Goal: Book appointment/travel/reservation

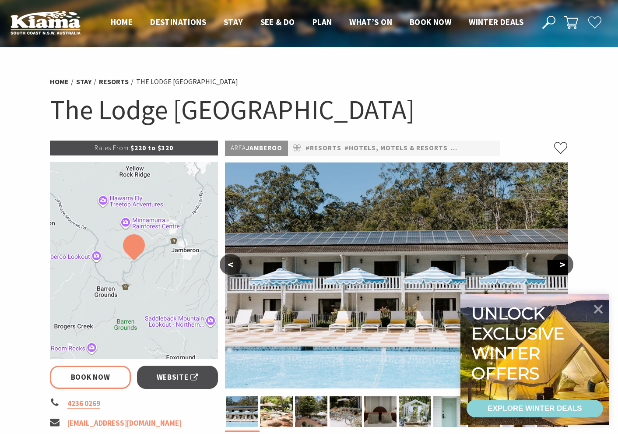
select select "3"
select select "2"
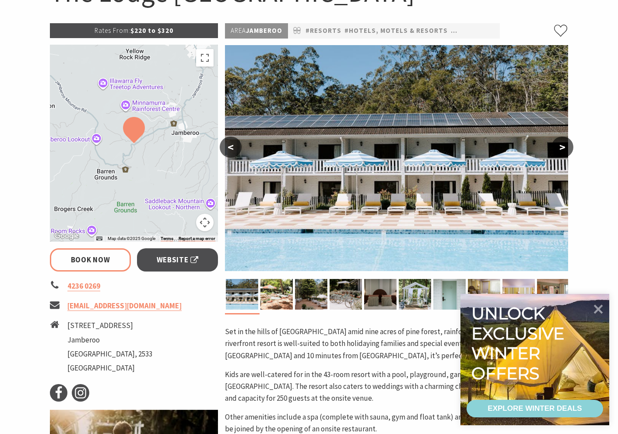
scroll to position [44, 0]
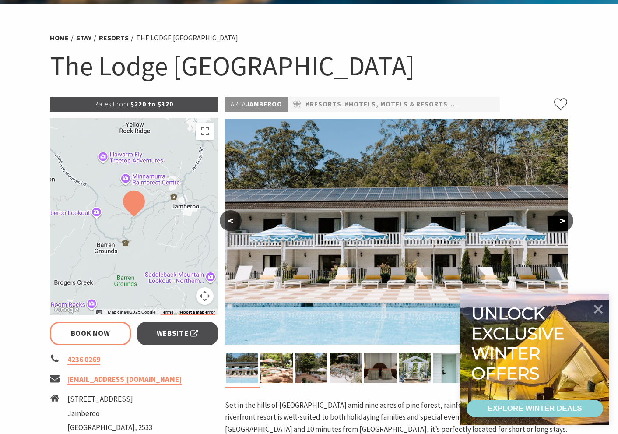
click at [567, 219] on button ">" at bounding box center [563, 220] width 22 height 21
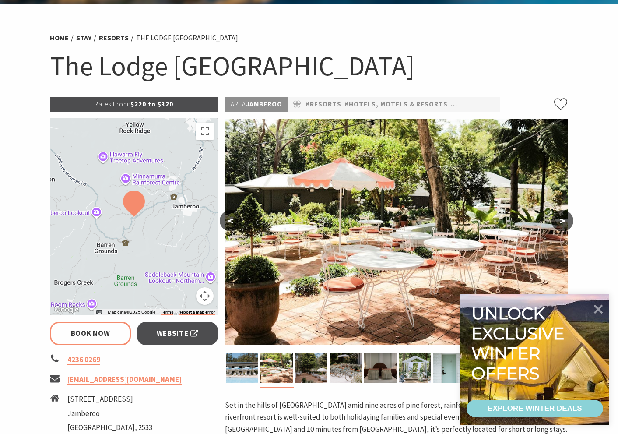
click at [567, 219] on button ">" at bounding box center [563, 220] width 22 height 21
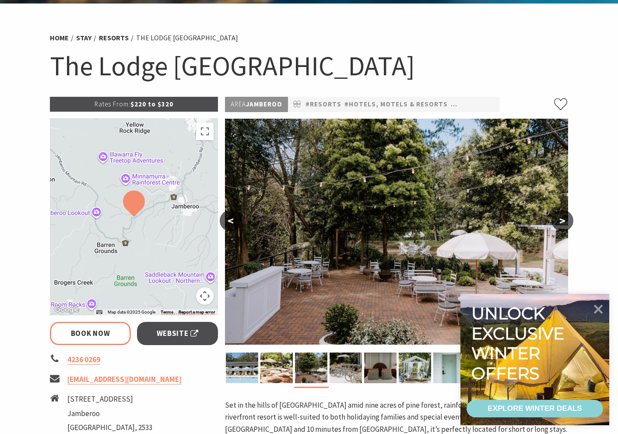
click at [567, 219] on button ">" at bounding box center [563, 220] width 22 height 21
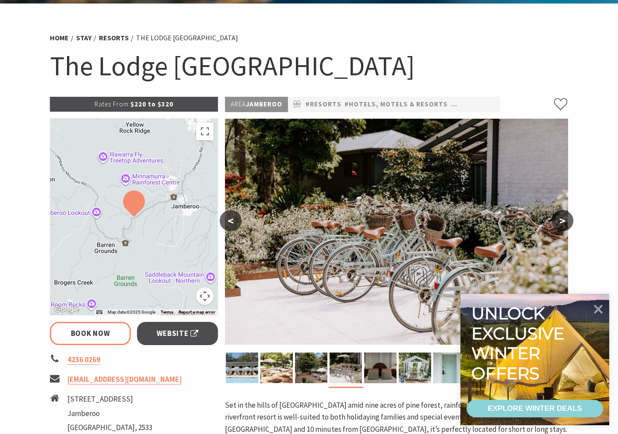
click at [567, 219] on button ">" at bounding box center [563, 220] width 22 height 21
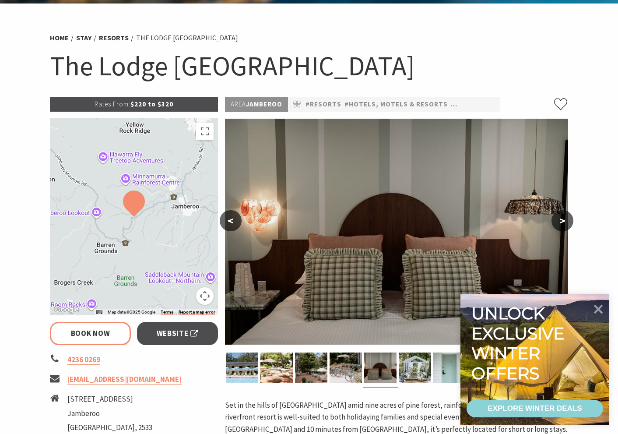
click at [567, 219] on button ">" at bounding box center [563, 220] width 22 height 21
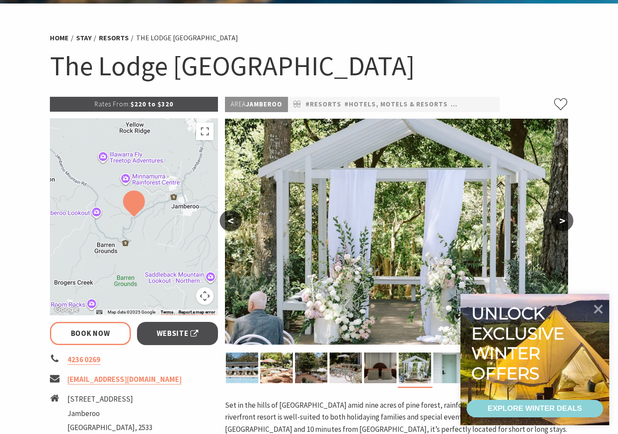
click at [567, 219] on button ">" at bounding box center [563, 220] width 22 height 21
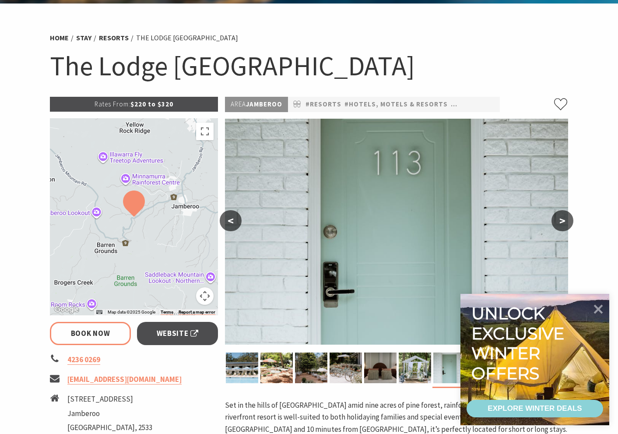
click at [567, 219] on button ">" at bounding box center [563, 220] width 22 height 21
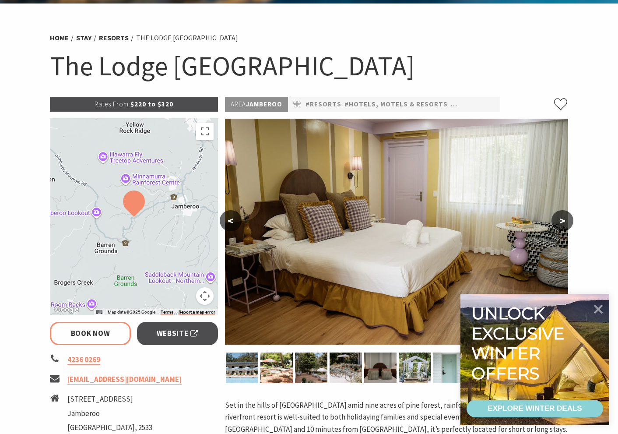
click at [567, 219] on button ">" at bounding box center [563, 220] width 22 height 21
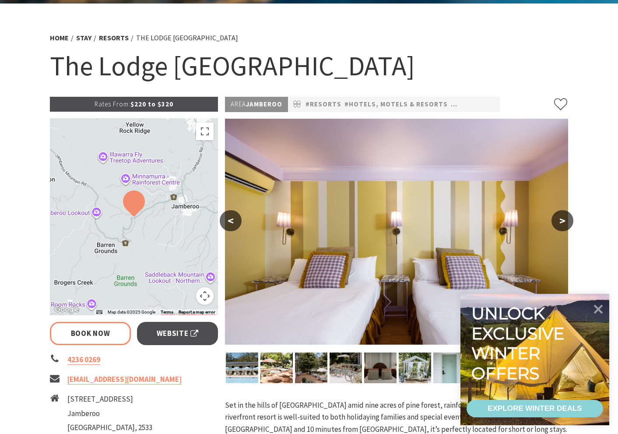
click at [567, 219] on button ">" at bounding box center [563, 220] width 22 height 21
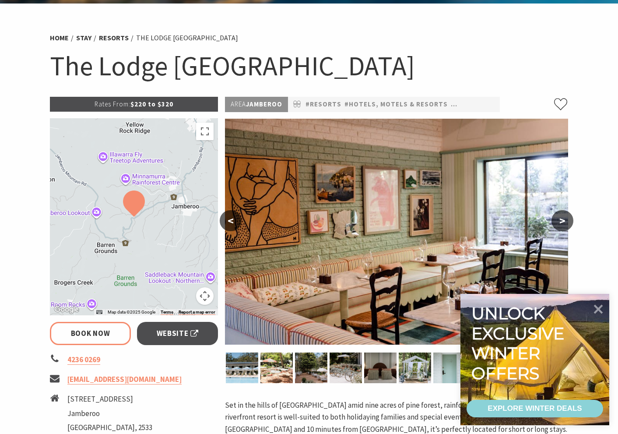
click at [567, 219] on button ">" at bounding box center [563, 220] width 22 height 21
